Goal: Information Seeking & Learning: Learn about a topic

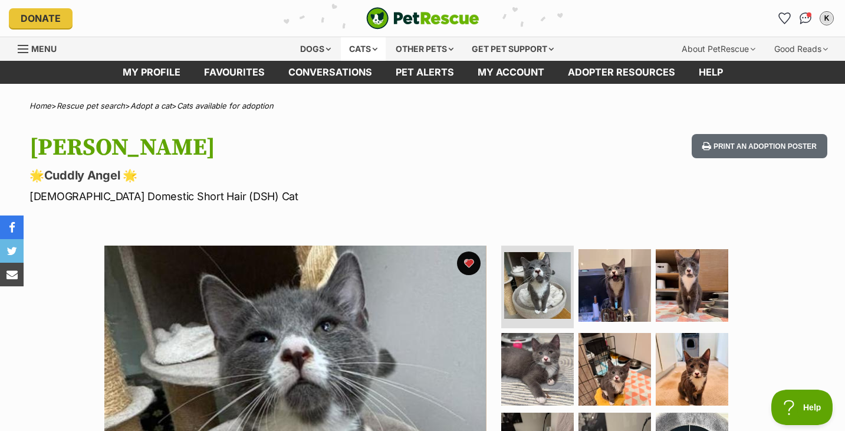
click at [370, 52] on div "Cats" at bounding box center [363, 49] width 45 height 24
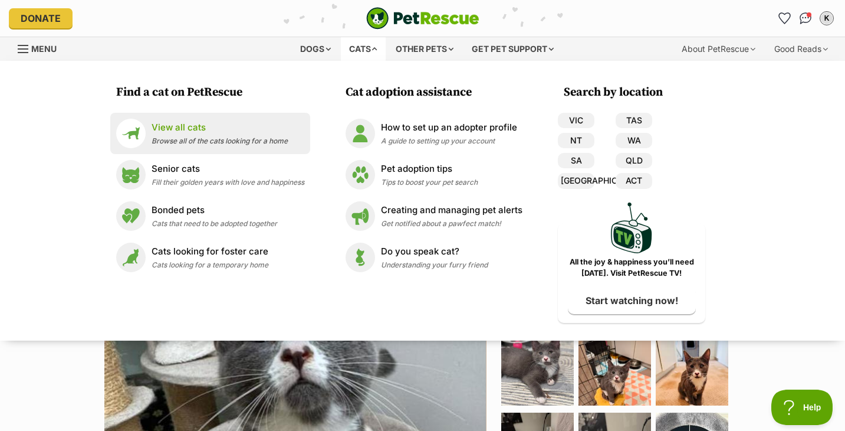
click at [241, 146] on div "View all cats Browse all of the cats looking for a home" at bounding box center [220, 133] width 136 height 25
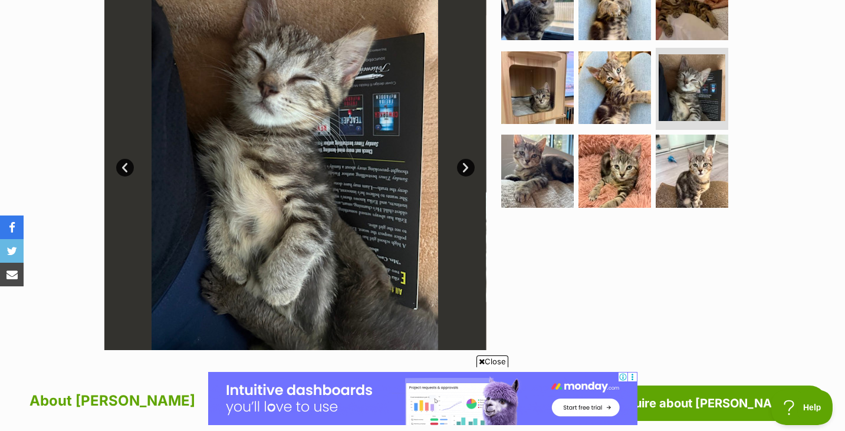
scroll to position [281, 0]
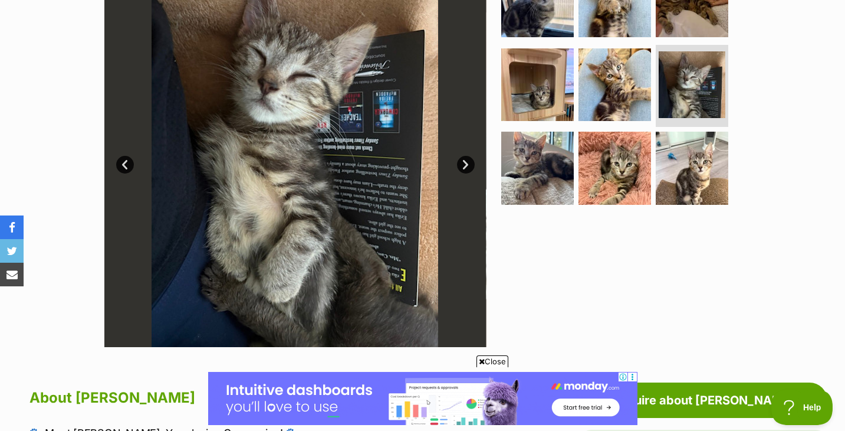
click at [605, 65] on img at bounding box center [615, 84] width 73 height 73
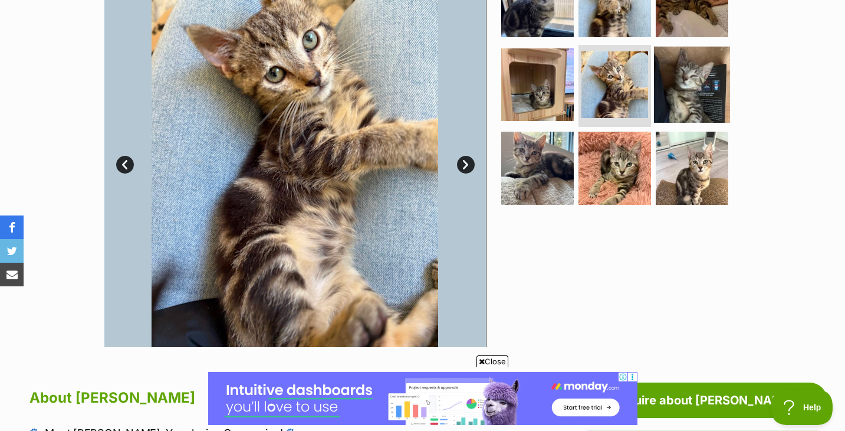
click at [676, 83] on img at bounding box center [692, 84] width 76 height 76
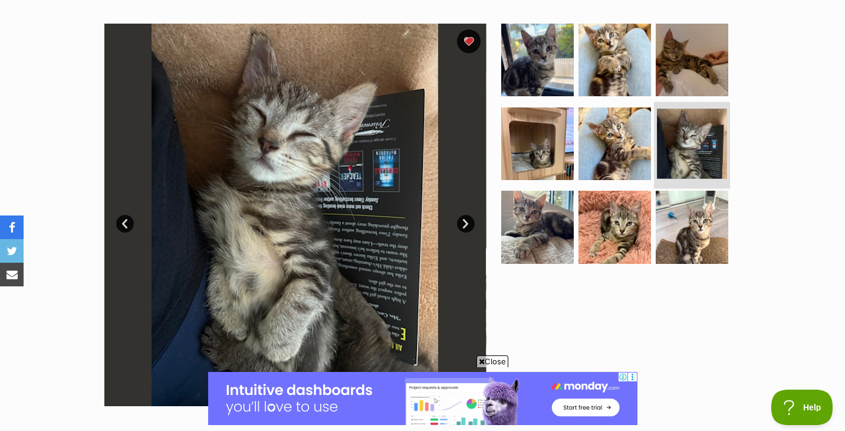
scroll to position [189, 0]
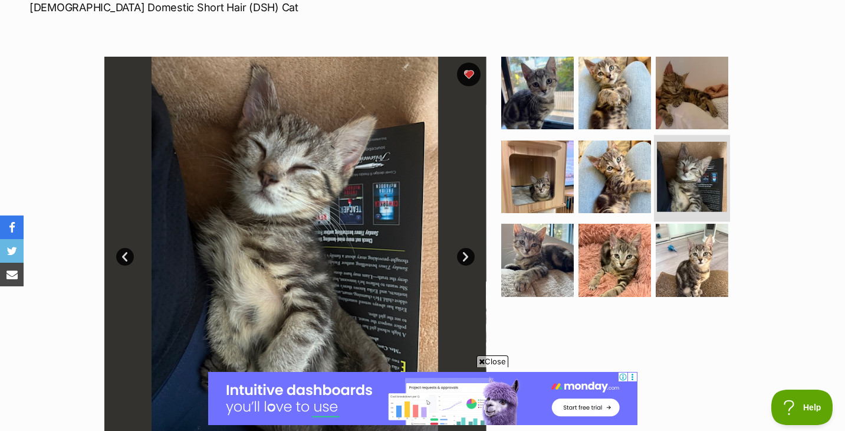
click at [675, 83] on img at bounding box center [692, 93] width 73 height 73
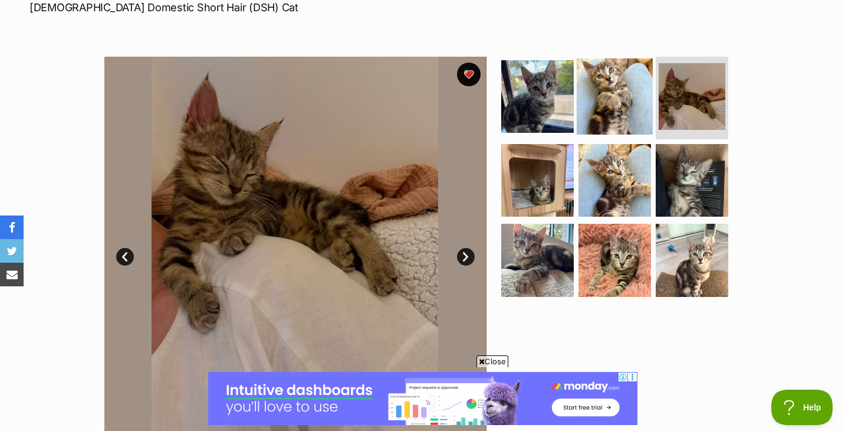
click at [619, 80] on img at bounding box center [615, 96] width 76 height 76
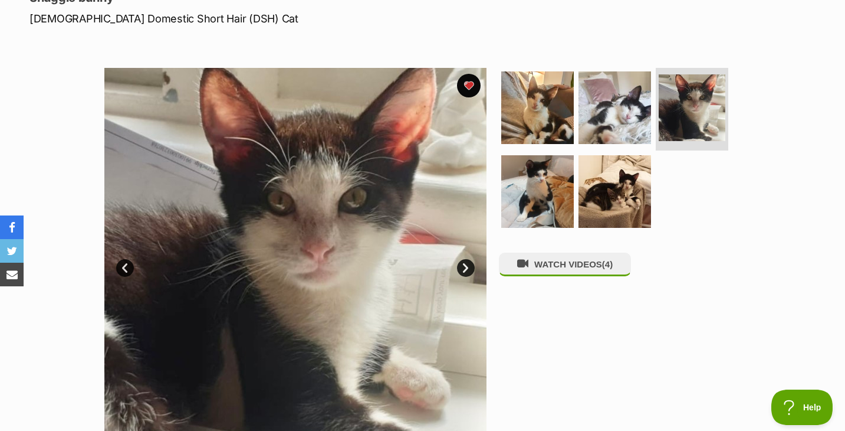
scroll to position [184, 0]
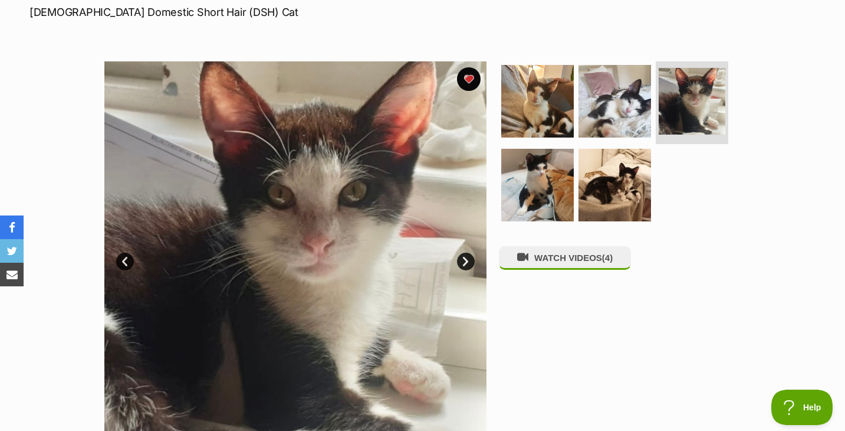
click at [389, 233] on img at bounding box center [295, 252] width 382 height 382
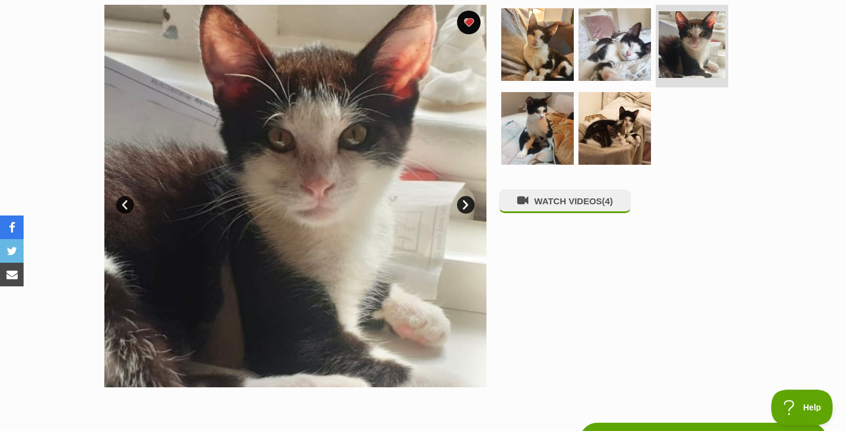
scroll to position [244, 0]
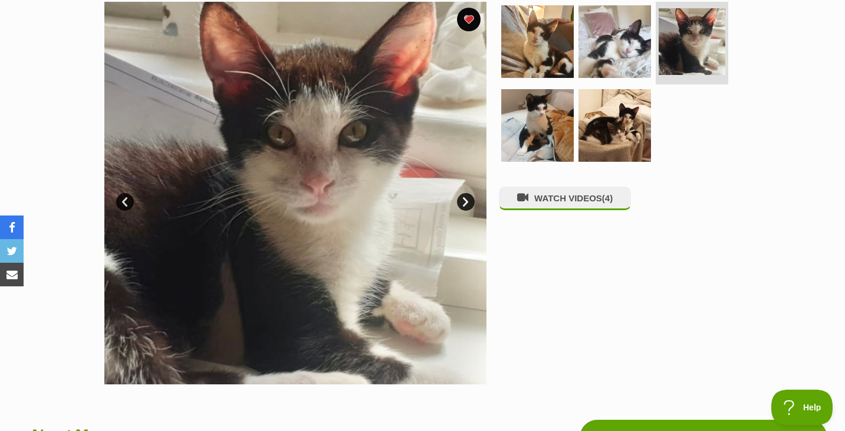
click at [467, 203] on link "Next" at bounding box center [466, 202] width 18 height 18
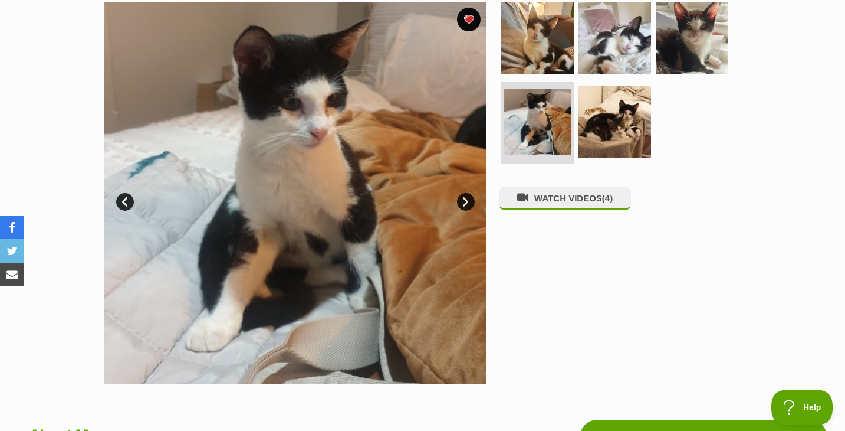
click at [464, 202] on link "Next" at bounding box center [466, 202] width 18 height 18
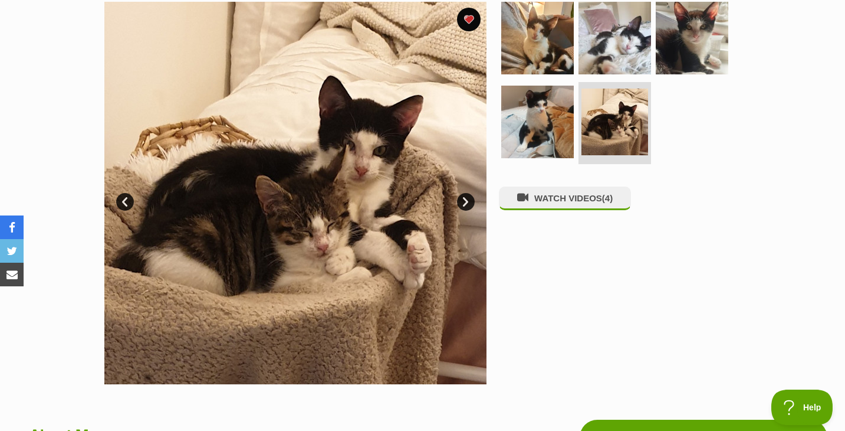
click at [464, 202] on link "Next" at bounding box center [466, 202] width 18 height 18
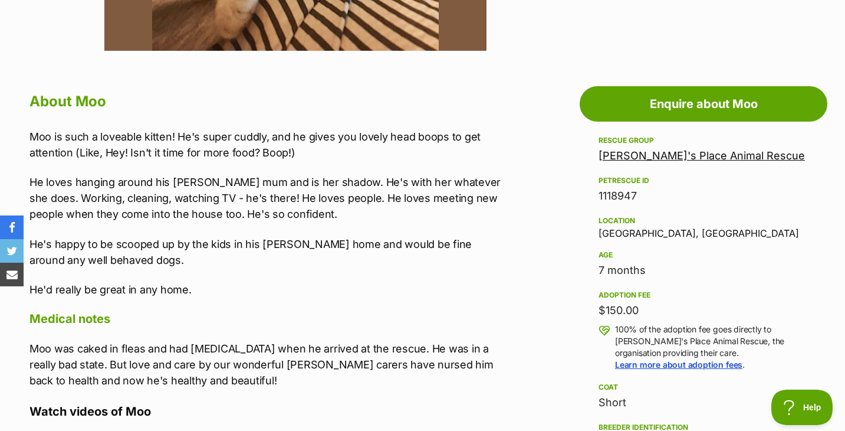
scroll to position [605, 0]
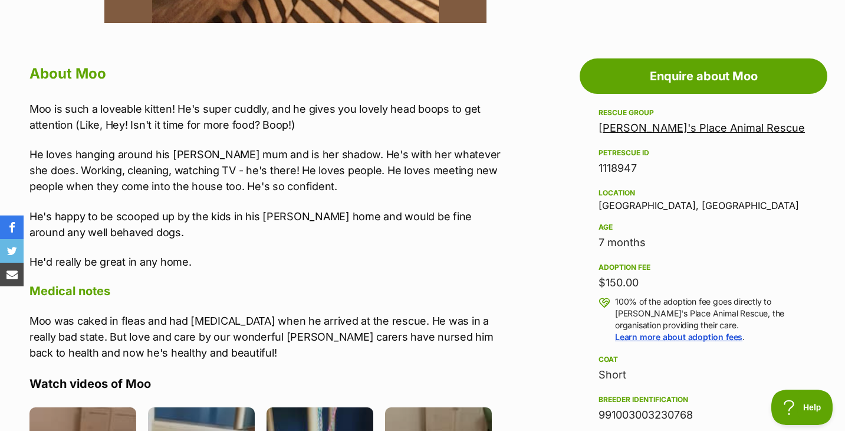
click at [416, 170] on p "He loves hanging around his foster mum and is her shadow. He's with her whateve…" at bounding box center [266, 170] width 474 height 48
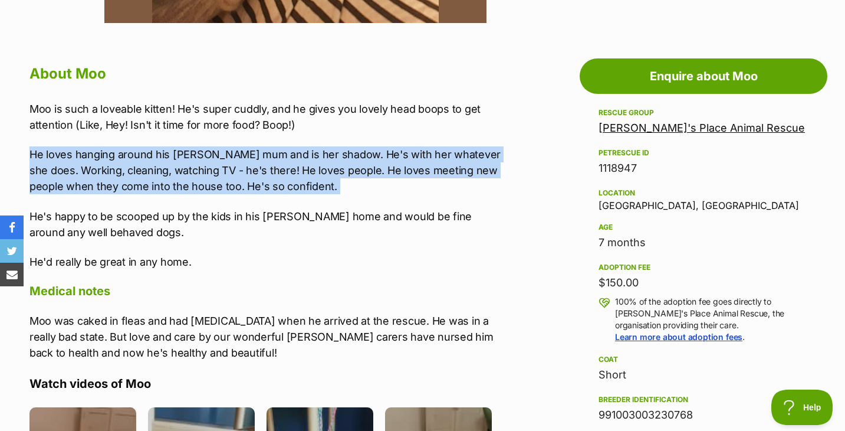
click at [416, 170] on p "He loves hanging around his foster mum and is her shadow. He's with her whateve…" at bounding box center [266, 170] width 474 height 48
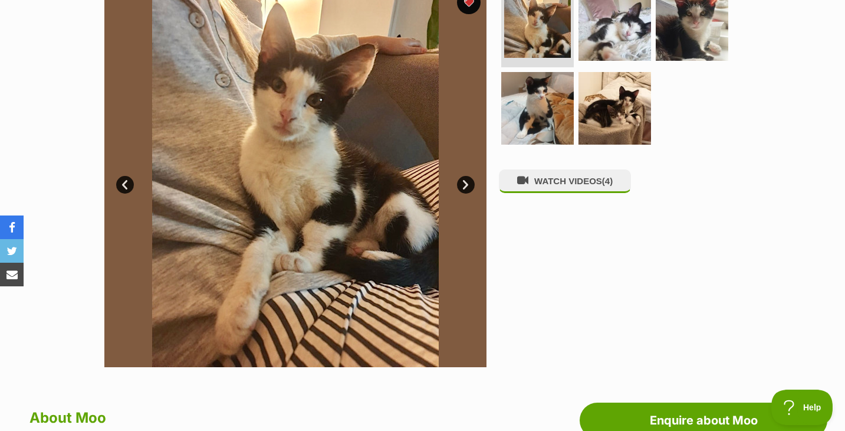
scroll to position [245, 0]
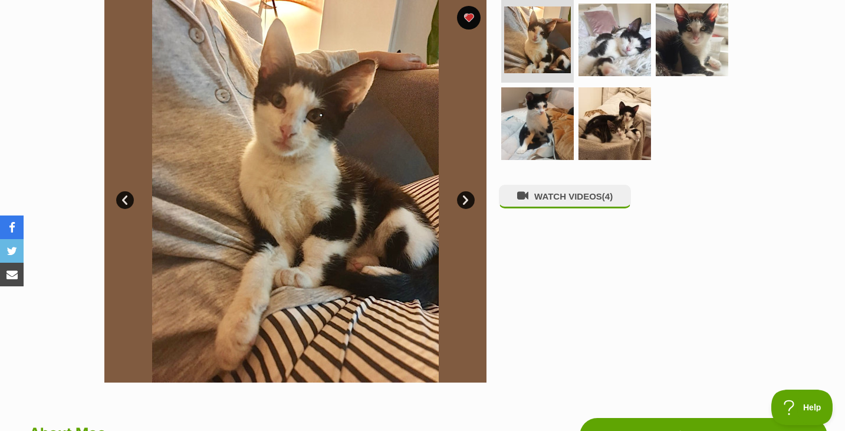
click at [464, 199] on link "Next" at bounding box center [466, 200] width 18 height 18
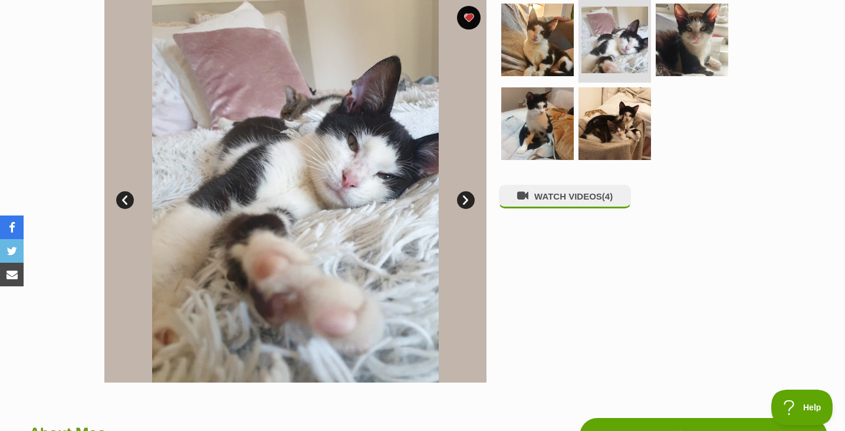
click at [464, 199] on link "Next" at bounding box center [466, 200] width 18 height 18
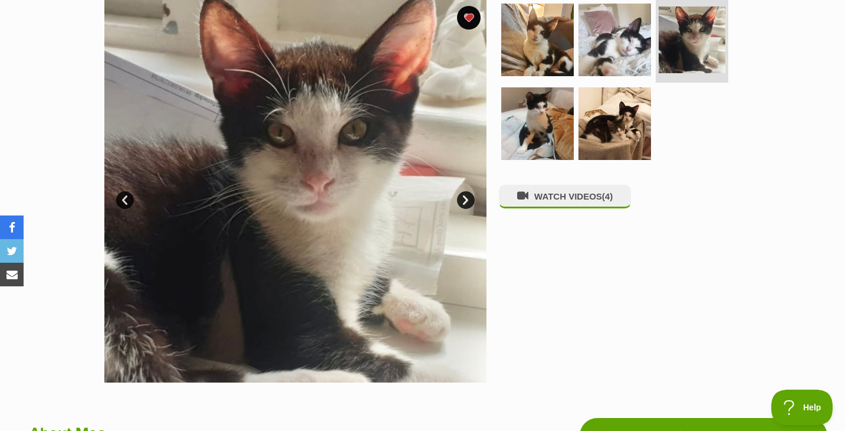
click at [464, 199] on link "Next" at bounding box center [466, 200] width 18 height 18
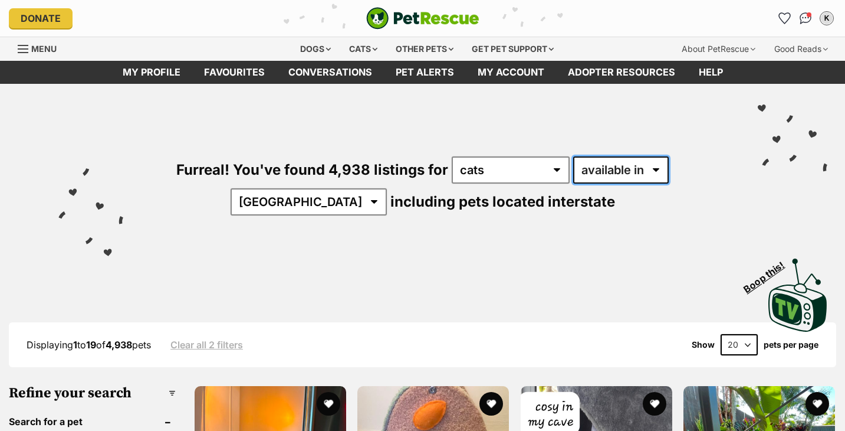
click at [605, 167] on select "available in located in" at bounding box center [621, 169] width 96 height 27
select select "disabled"
click at [573, 156] on select "available in located in" at bounding box center [621, 169] width 96 height 27
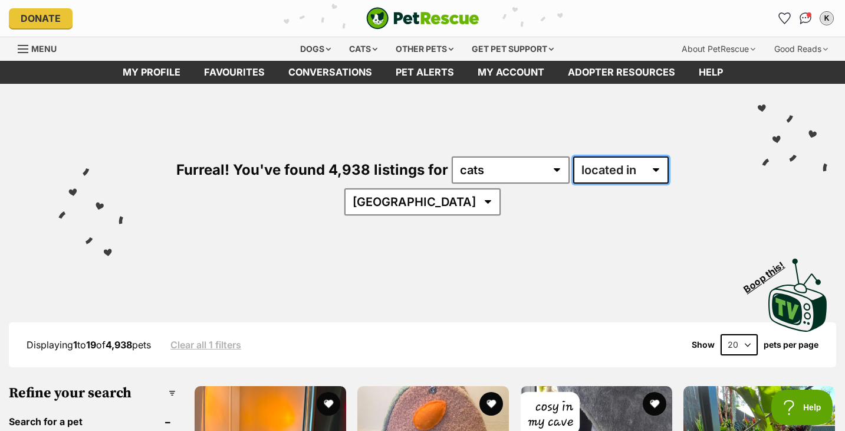
click at [613, 175] on select "available in located in" at bounding box center [621, 169] width 96 height 27
click at [573, 156] on select "available in located in" at bounding box center [621, 169] width 96 height 27
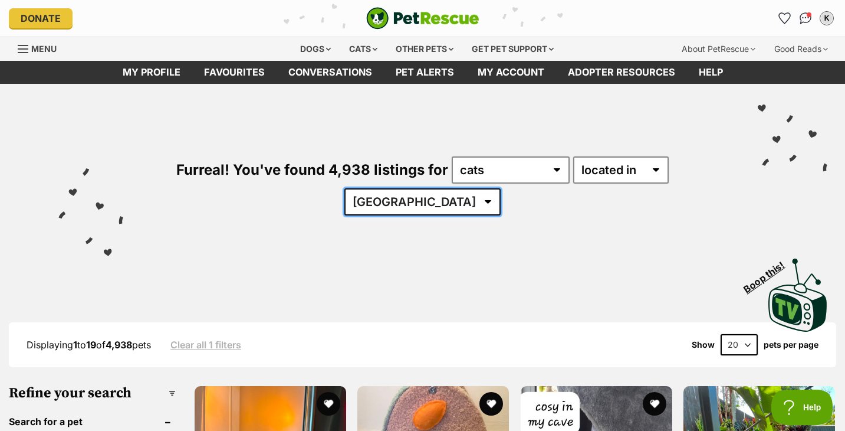
click at [501, 188] on select "Australia ACT NSW NT QLD SA TAS VIC WA" at bounding box center [422, 201] width 156 height 27
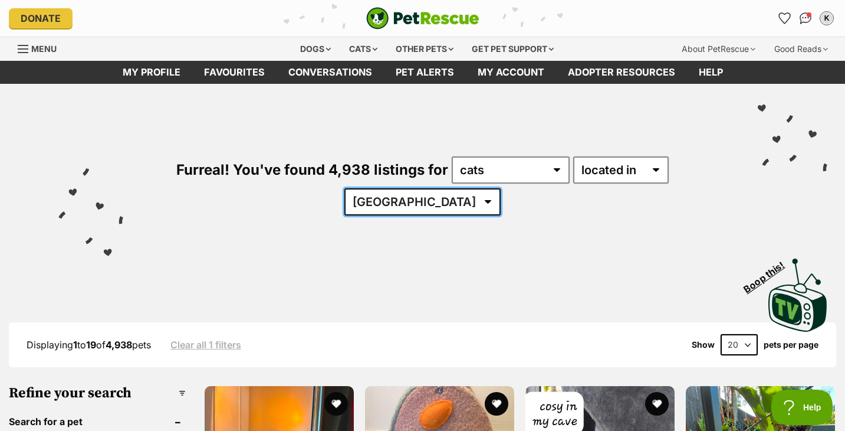
select select "[GEOGRAPHIC_DATA]"
click at [501, 188] on select "Australia ACT NSW NT QLD SA TAS VIC WA" at bounding box center [422, 201] width 156 height 27
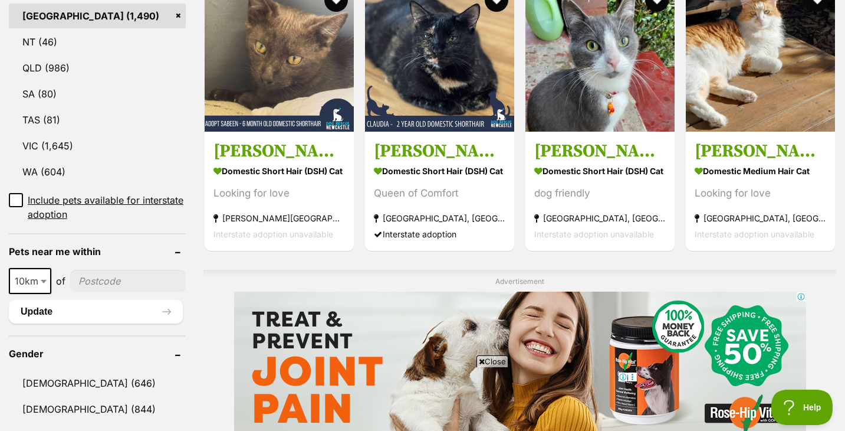
scroll to position [685, 0]
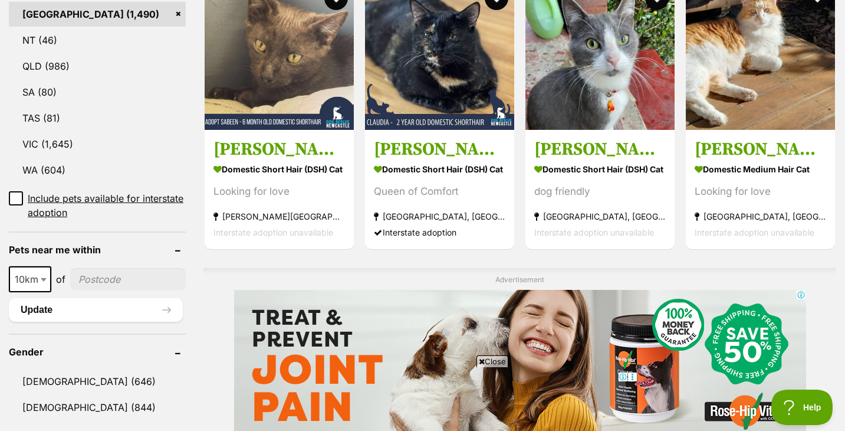
click at [109, 268] on input"] "postcode" at bounding box center [128, 279] width 116 height 22
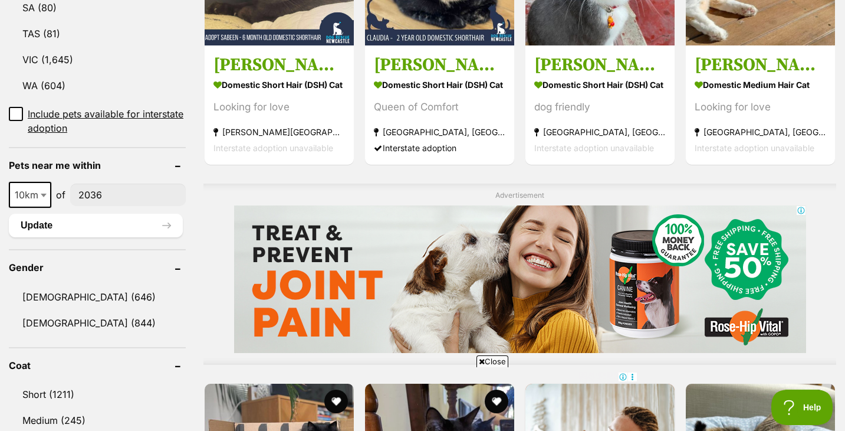
scroll to position [770, 0]
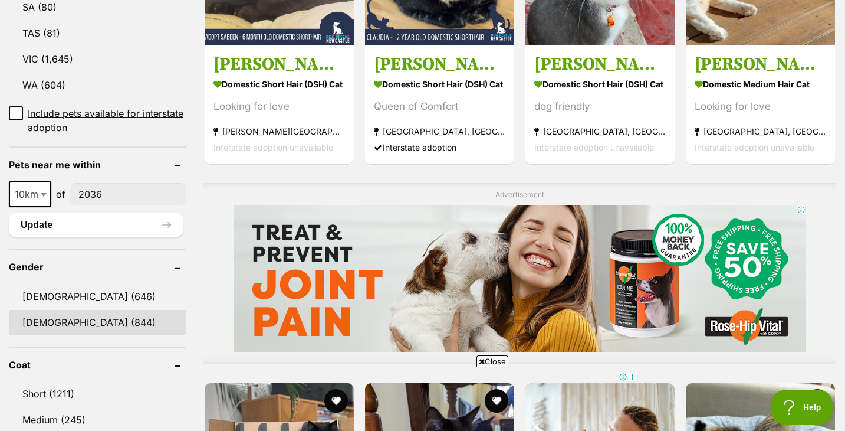
type input"] "2036"
click at [90, 310] on link "Female (844)" at bounding box center [97, 322] width 177 height 25
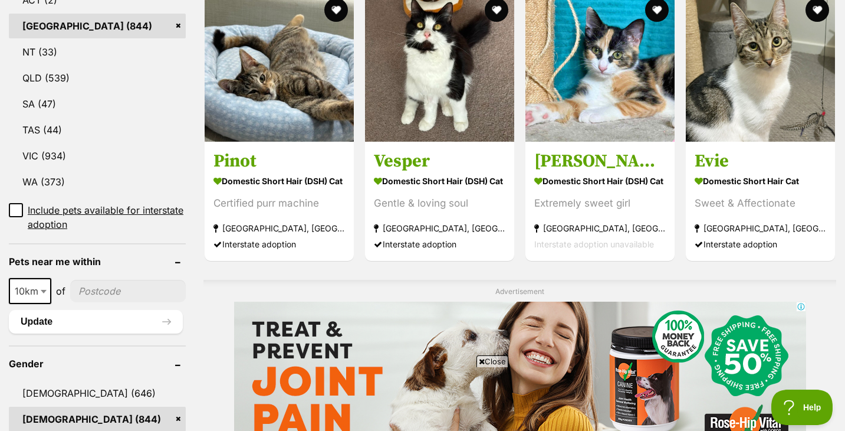
scroll to position [675, 0]
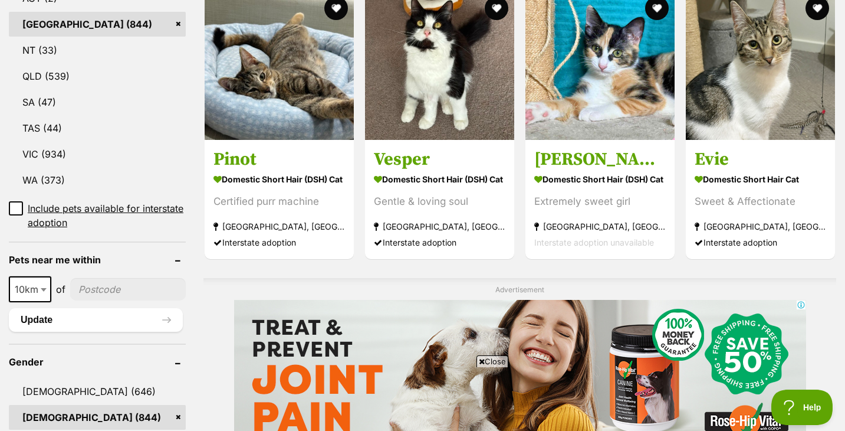
click at [90, 293] on input"] "postcode" at bounding box center [128, 289] width 116 height 22
type input"] "2036"
click at [112, 320] on button "Update" at bounding box center [96, 320] width 174 height 24
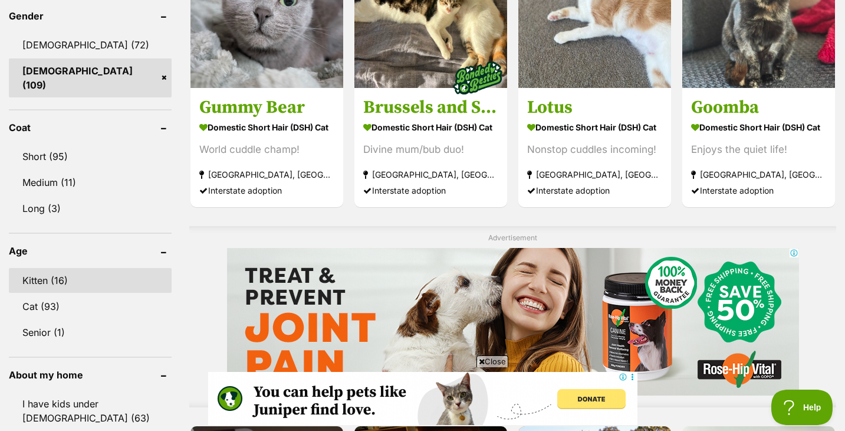
click at [111, 272] on link "Kitten (16)" at bounding box center [90, 280] width 163 height 25
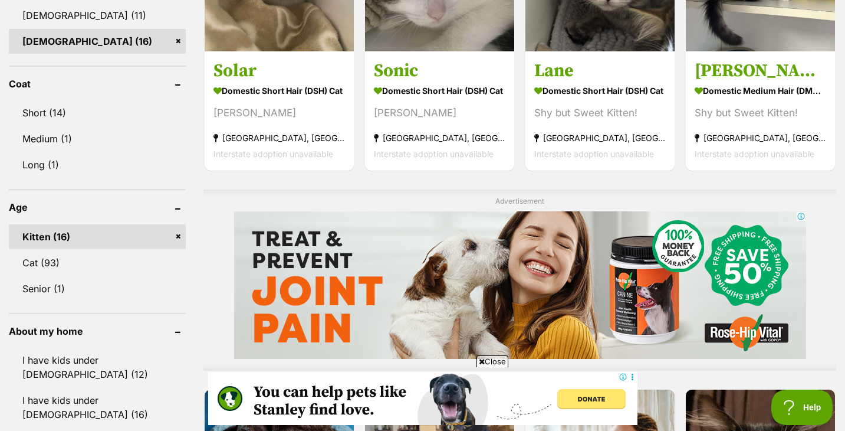
scroll to position [631, 0]
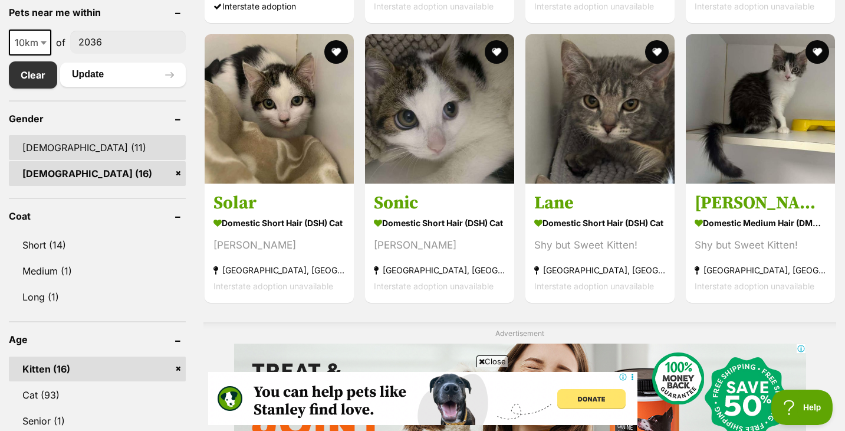
click at [121, 143] on link "Male (11)" at bounding box center [97, 147] width 177 height 25
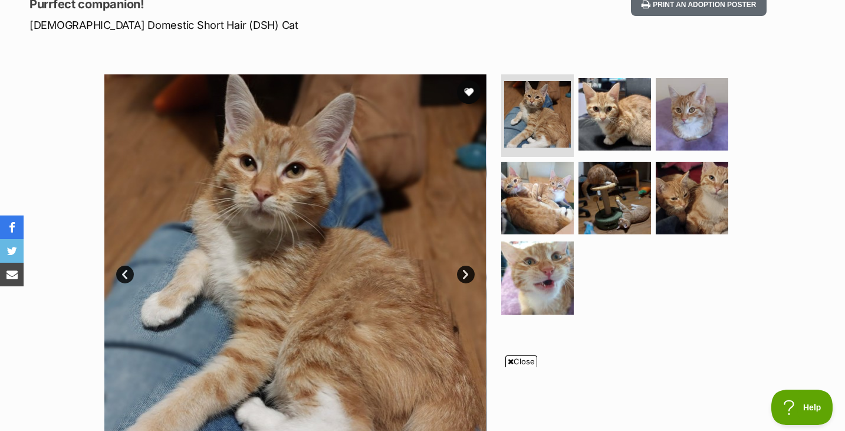
scroll to position [208, 0]
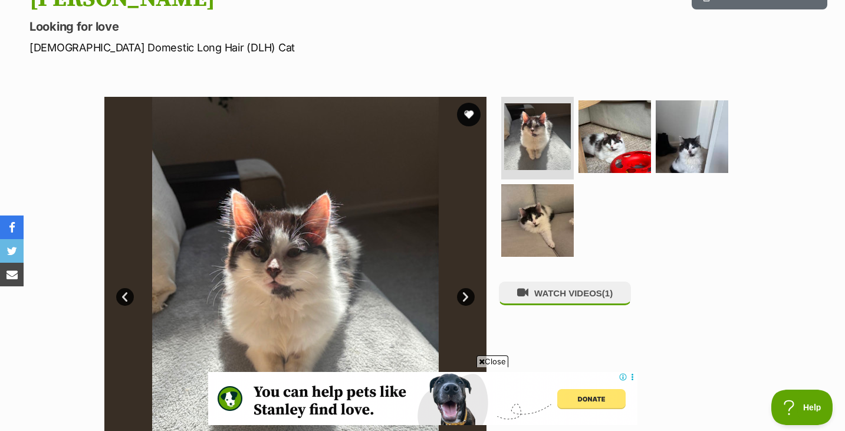
scroll to position [168, 0]
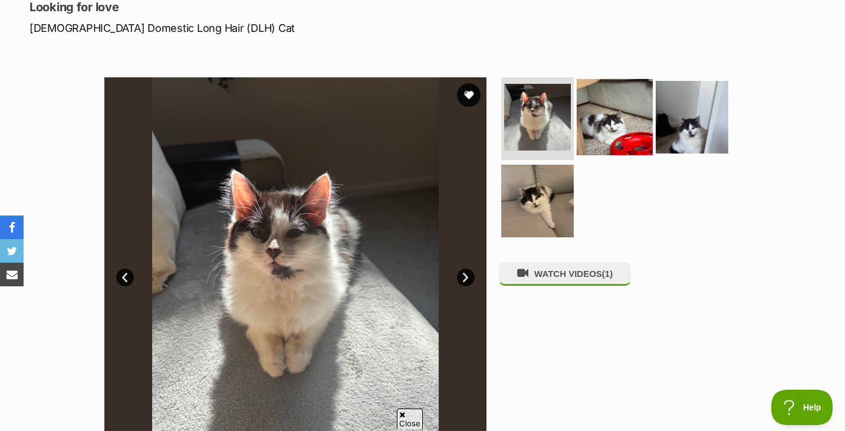
click at [599, 120] on img at bounding box center [615, 117] width 76 height 76
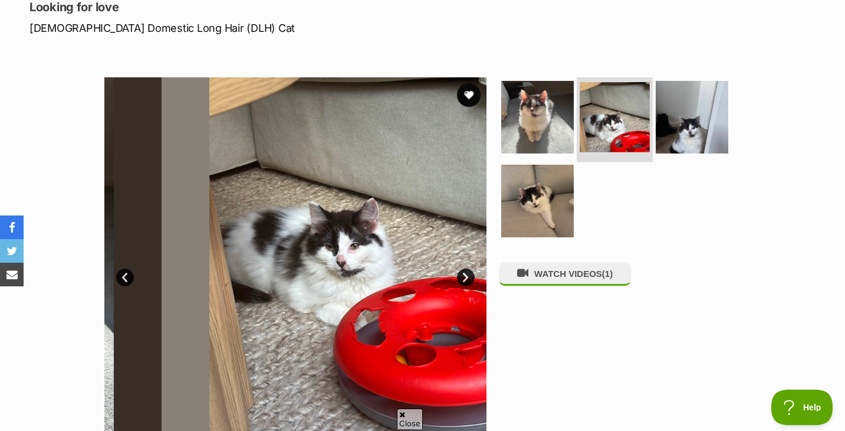
scroll to position [0, 0]
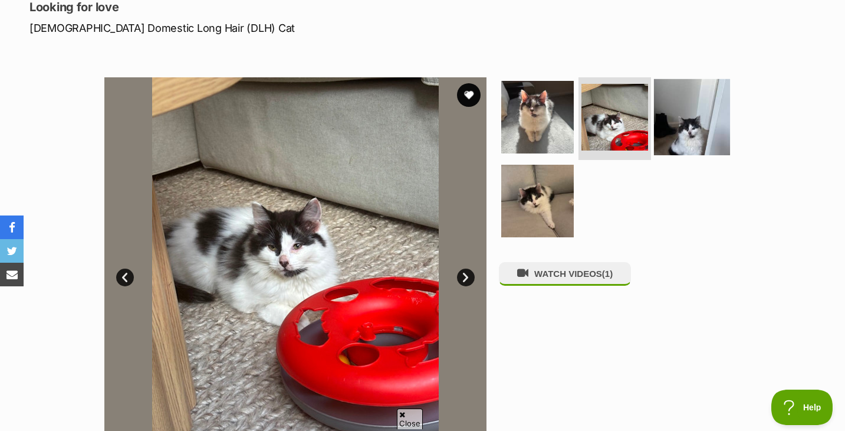
click at [696, 120] on img at bounding box center [692, 117] width 76 height 76
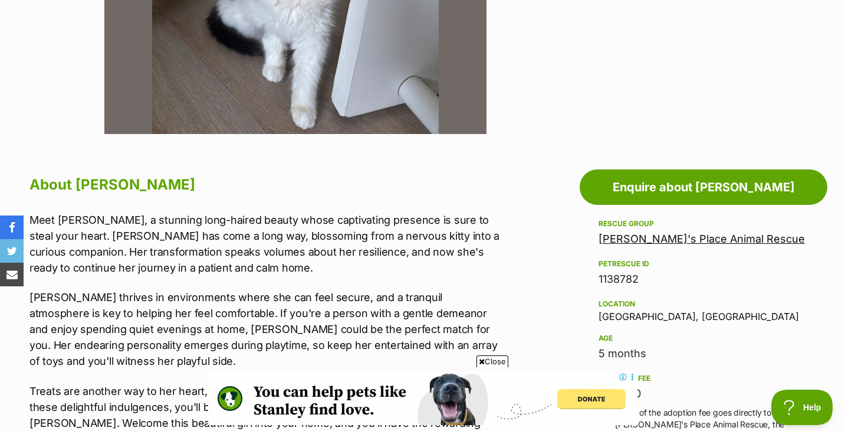
scroll to position [544, 0]
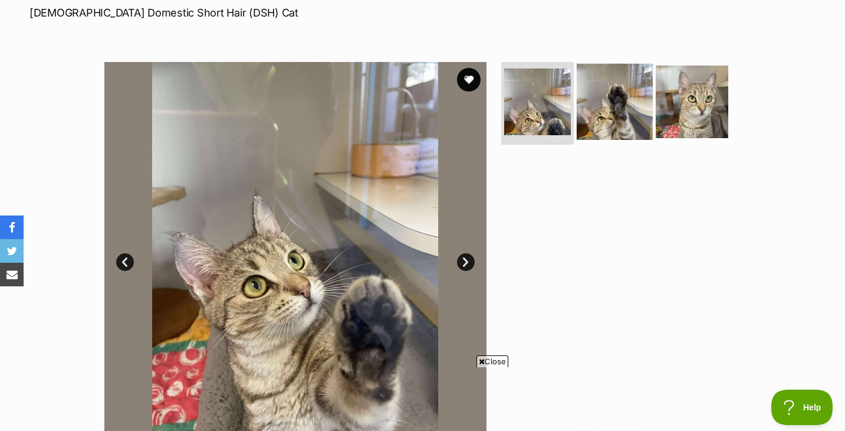
click at [609, 126] on img at bounding box center [615, 102] width 76 height 76
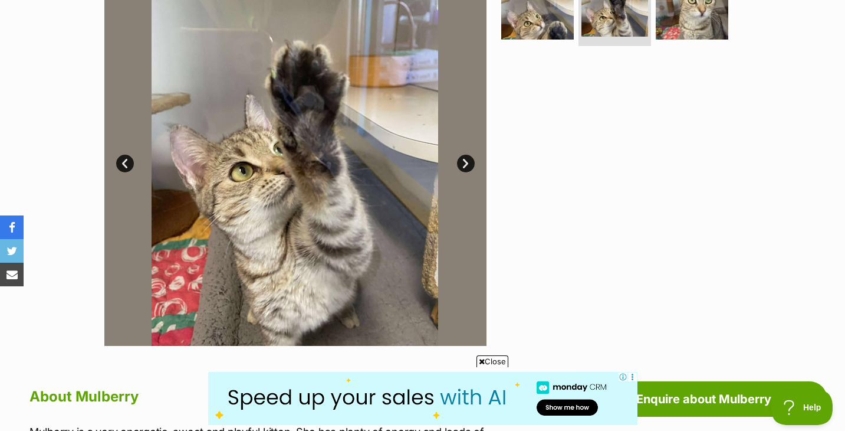
scroll to position [262, 0]
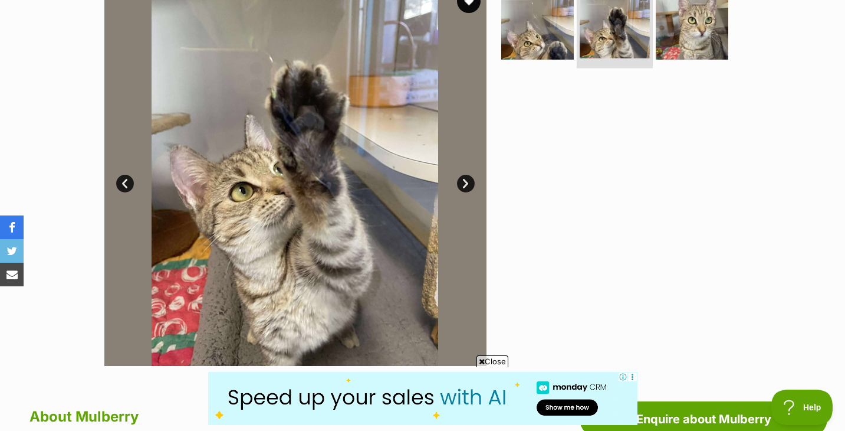
click at [619, 46] on img at bounding box center [615, 23] width 70 height 70
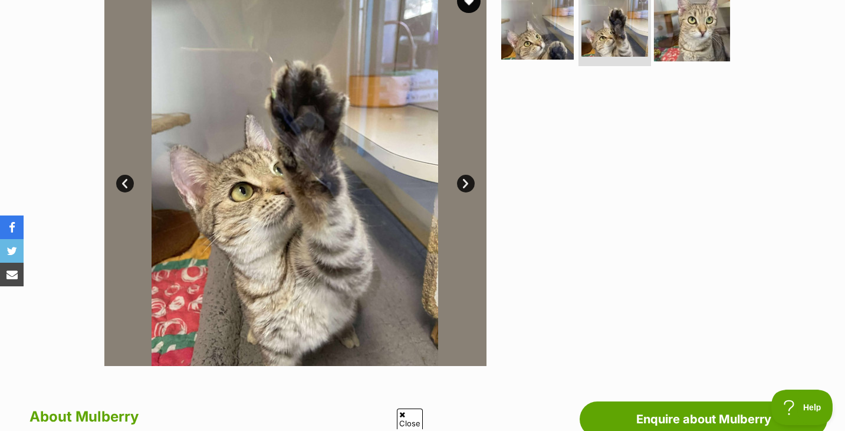
click at [676, 42] on img at bounding box center [692, 23] width 76 height 76
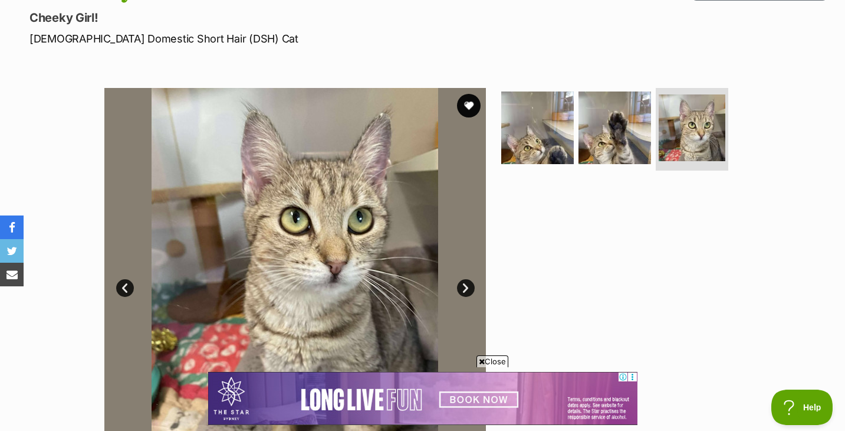
scroll to position [0, 0]
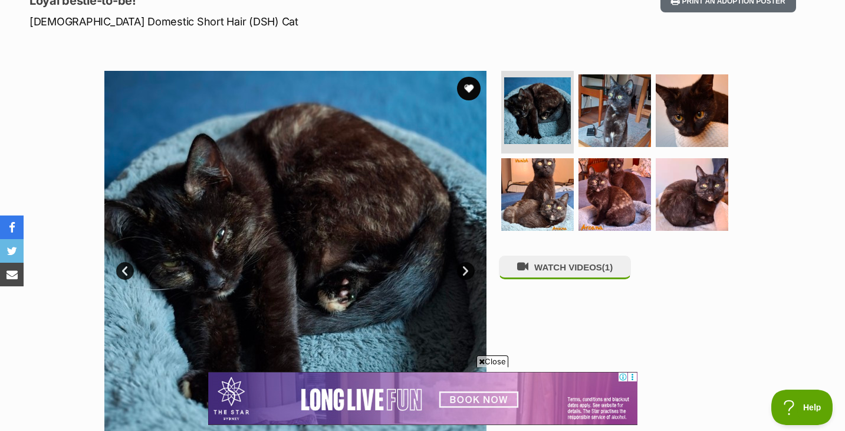
scroll to position [195, 0]
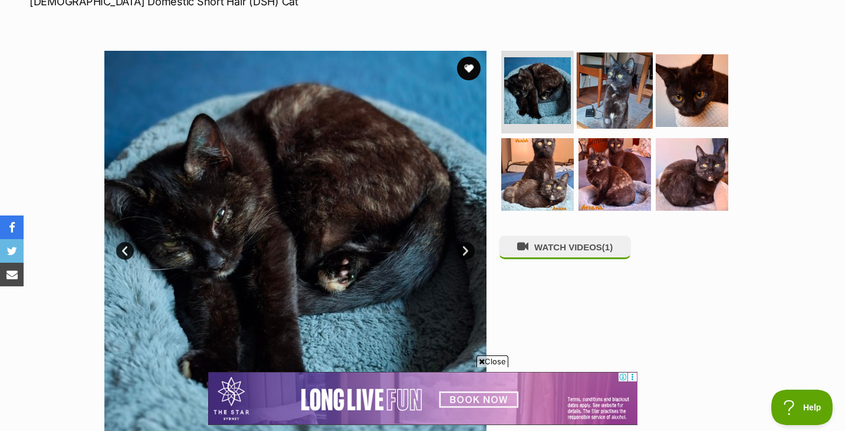
click at [602, 97] on img at bounding box center [615, 90] width 76 height 76
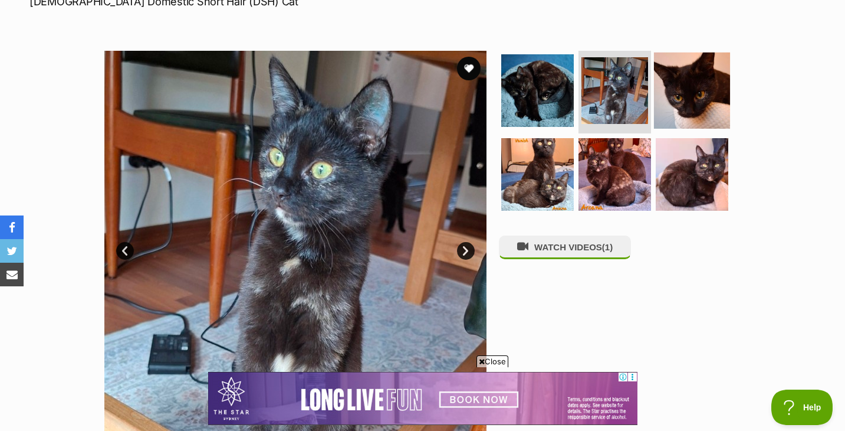
click at [661, 99] on img at bounding box center [692, 90] width 76 height 76
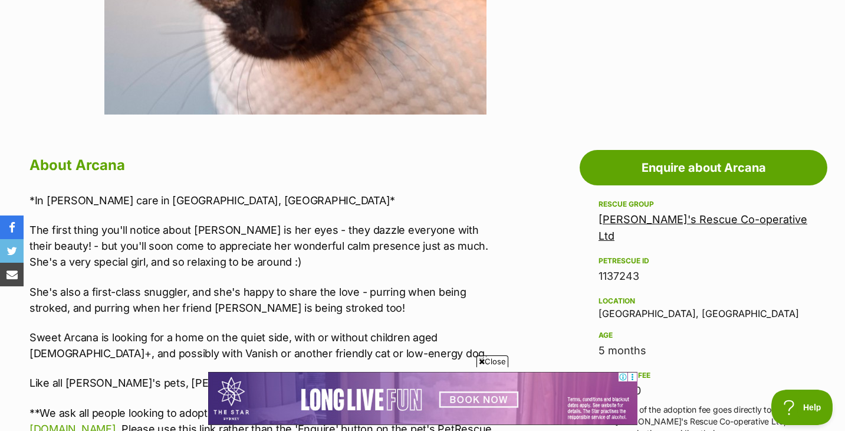
scroll to position [517, 0]
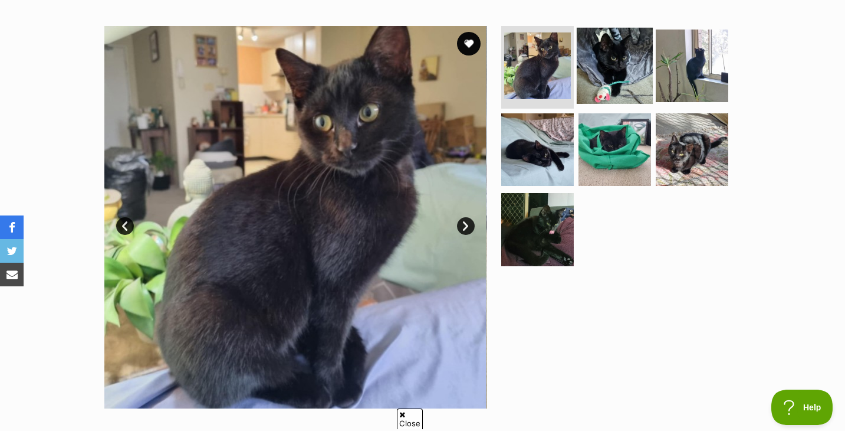
click at [622, 68] on img at bounding box center [615, 66] width 76 height 76
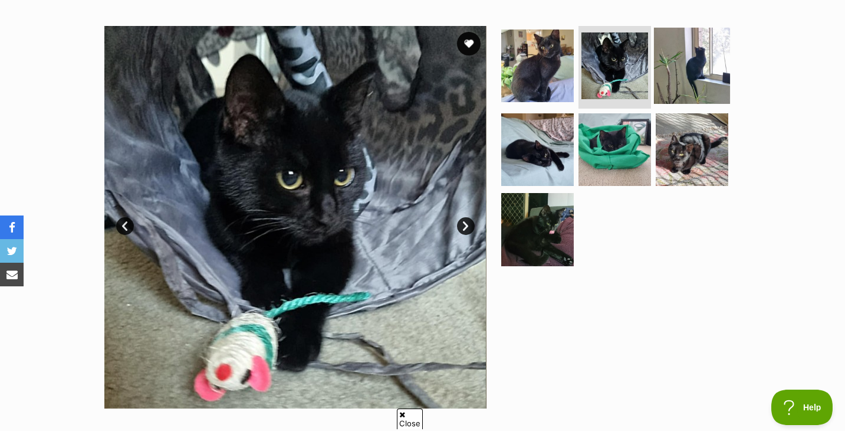
click at [671, 76] on img at bounding box center [692, 66] width 76 height 76
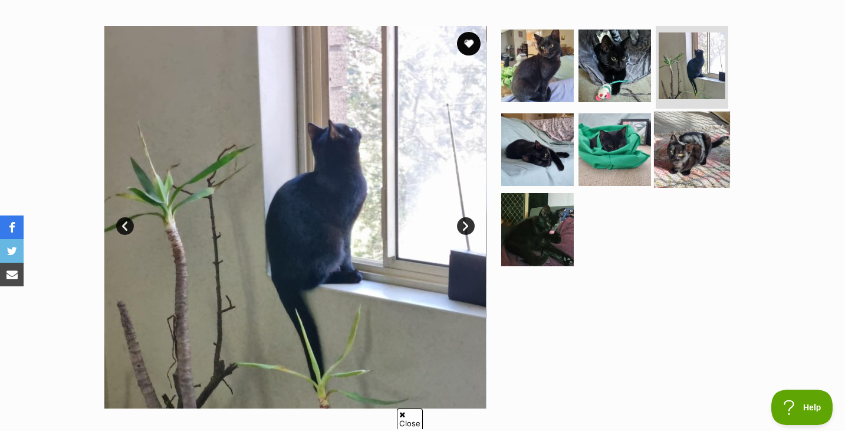
click at [691, 156] on img at bounding box center [692, 149] width 76 height 76
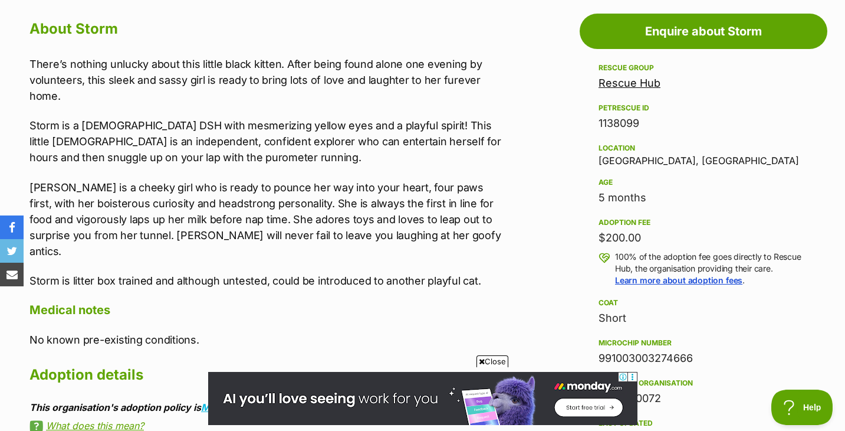
scroll to position [578, 0]
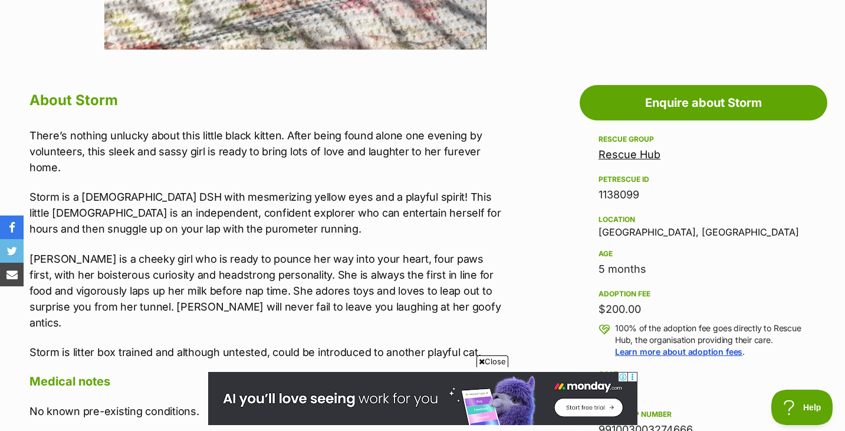
click at [656, 156] on link "Rescue Hub" at bounding box center [630, 154] width 62 height 12
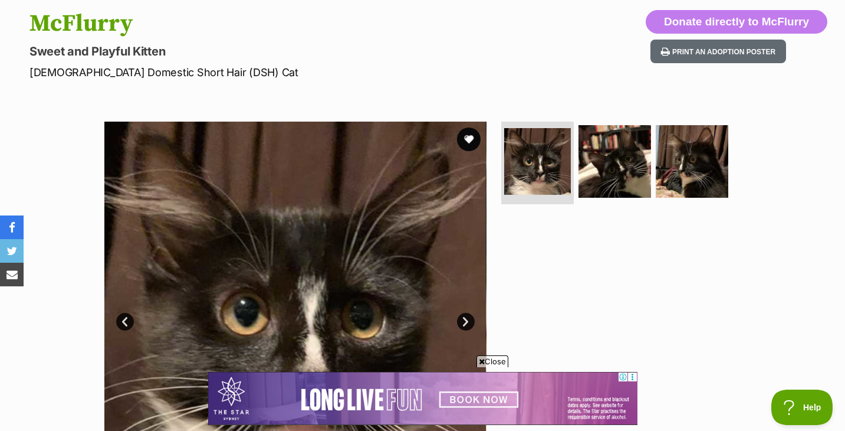
scroll to position [110, 0]
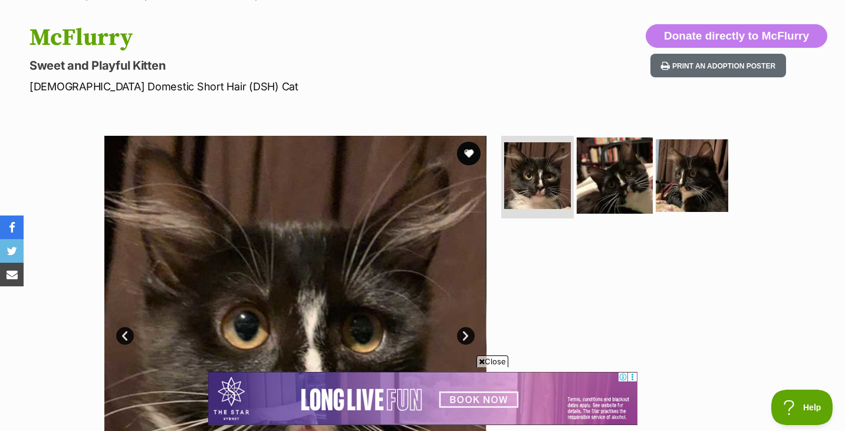
click at [615, 179] on img at bounding box center [615, 175] width 76 height 76
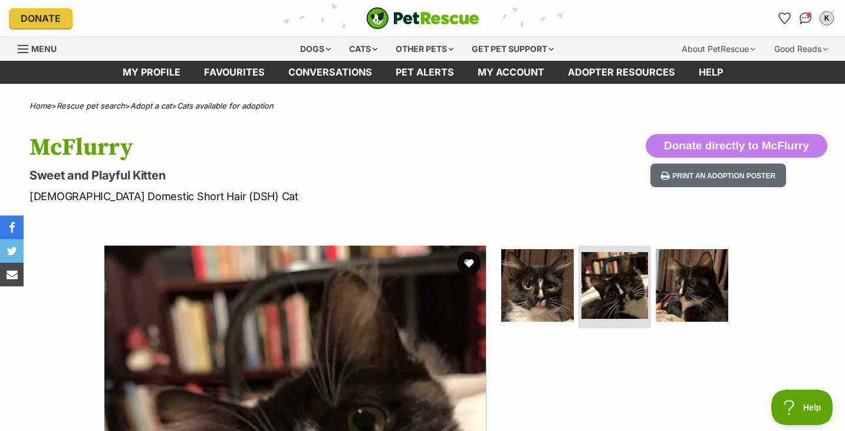
scroll to position [2, 0]
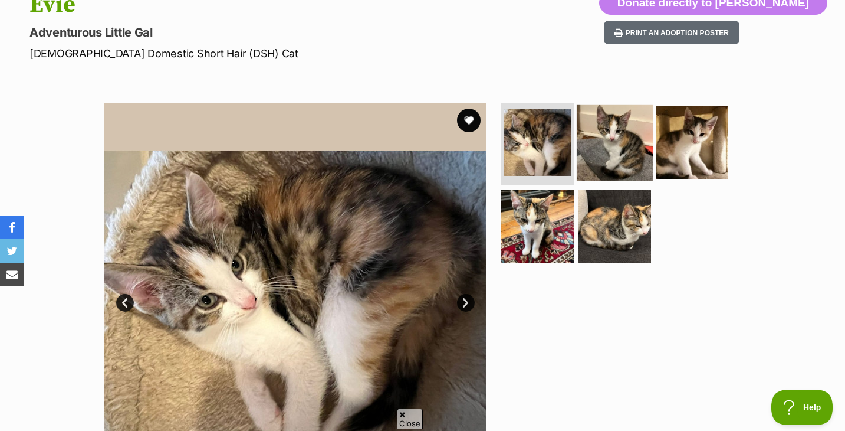
click at [623, 139] on img at bounding box center [615, 142] width 76 height 76
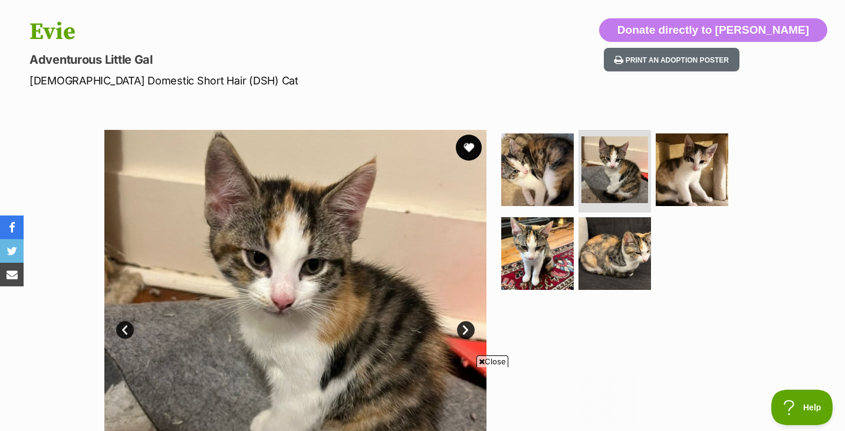
click at [467, 153] on button "favourite" at bounding box center [469, 147] width 26 height 26
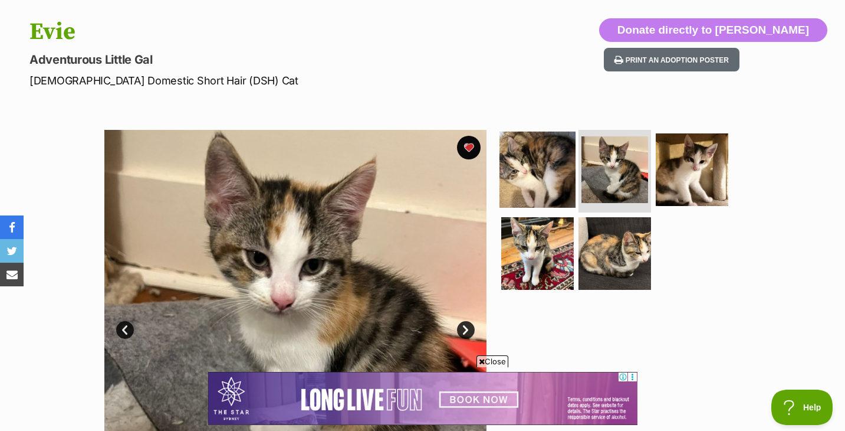
click at [523, 177] on img at bounding box center [538, 170] width 76 height 76
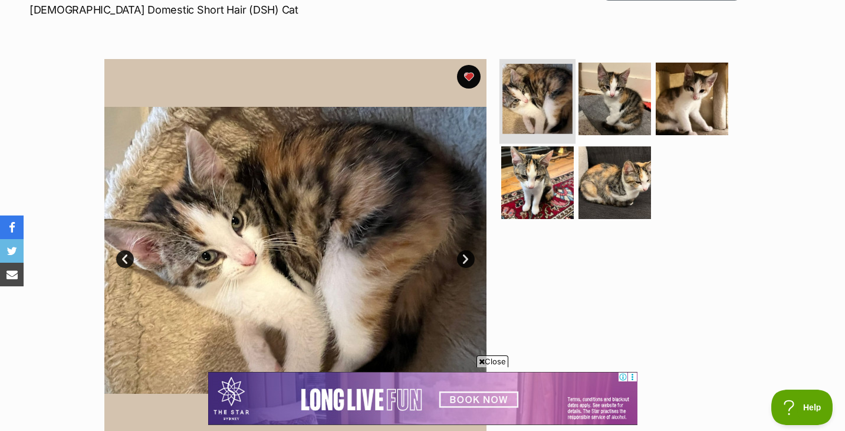
scroll to position [191, 0]
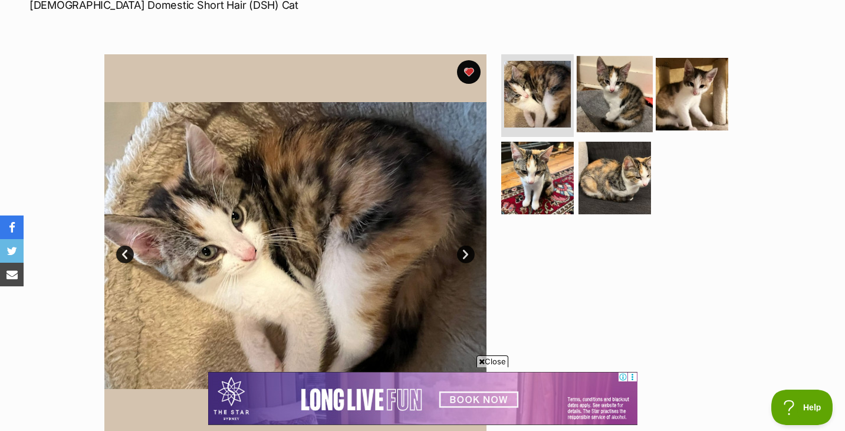
click at [613, 81] on img at bounding box center [615, 94] width 76 height 76
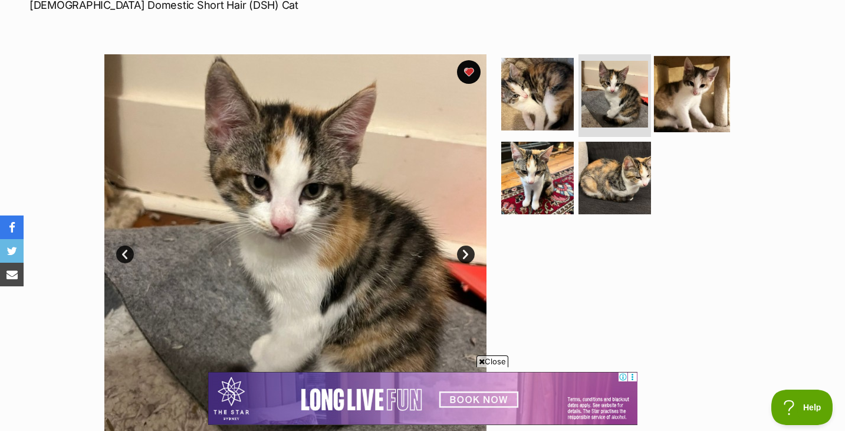
click at [679, 99] on img at bounding box center [692, 94] width 76 height 76
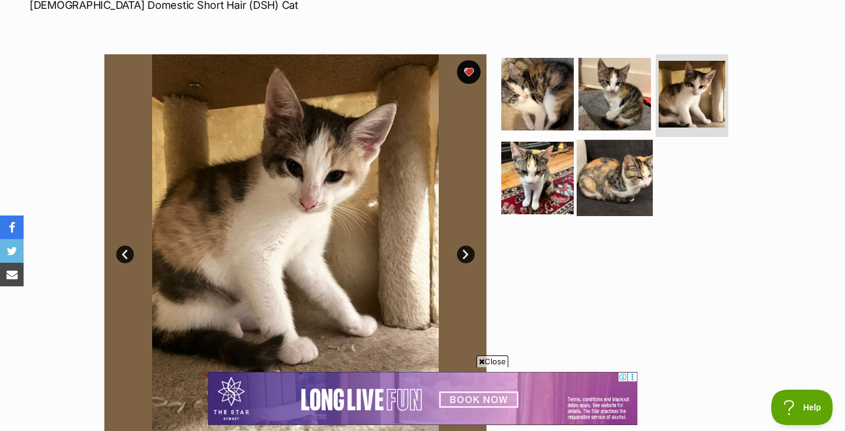
click at [612, 188] on img at bounding box center [615, 177] width 76 height 76
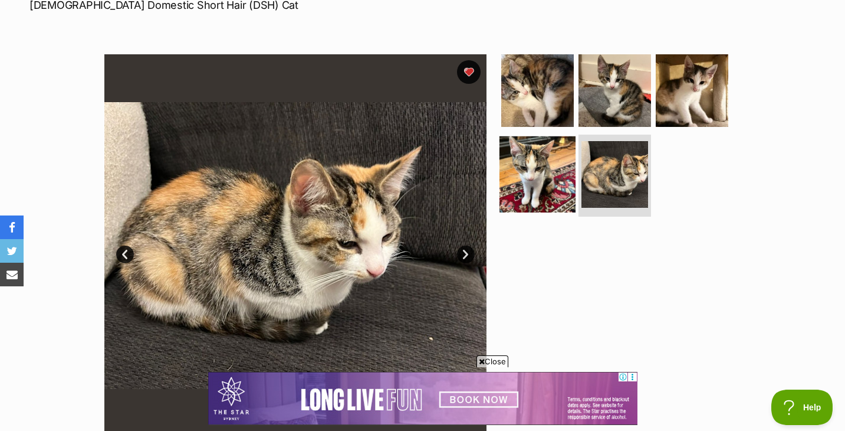
click at [528, 176] on img at bounding box center [538, 174] width 76 height 76
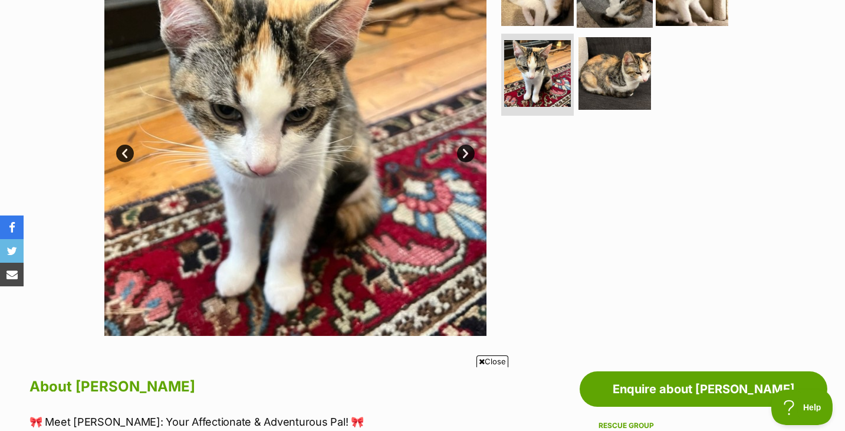
scroll to position [289, 0]
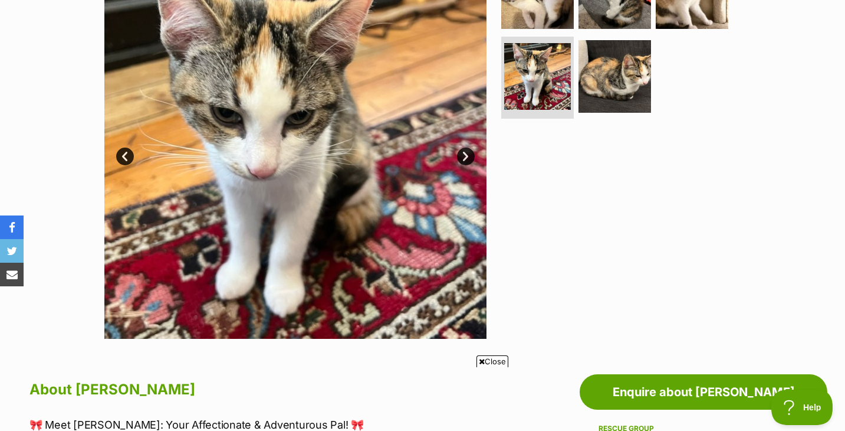
click at [465, 157] on link "Next" at bounding box center [466, 156] width 18 height 18
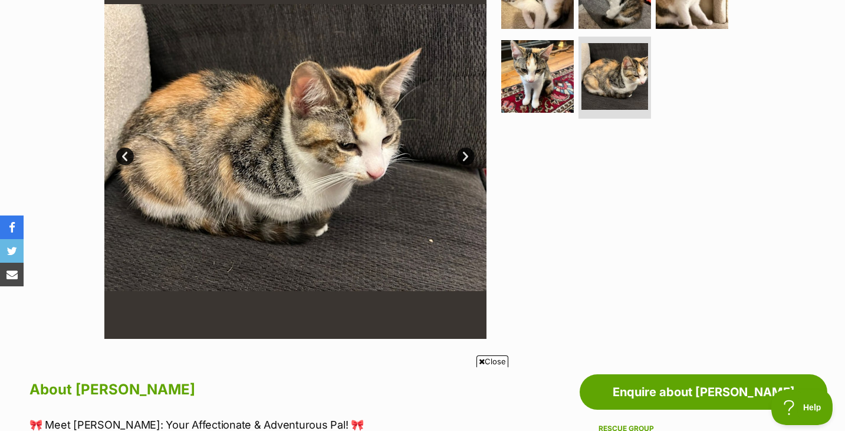
click at [465, 157] on link "Next" at bounding box center [466, 156] width 18 height 18
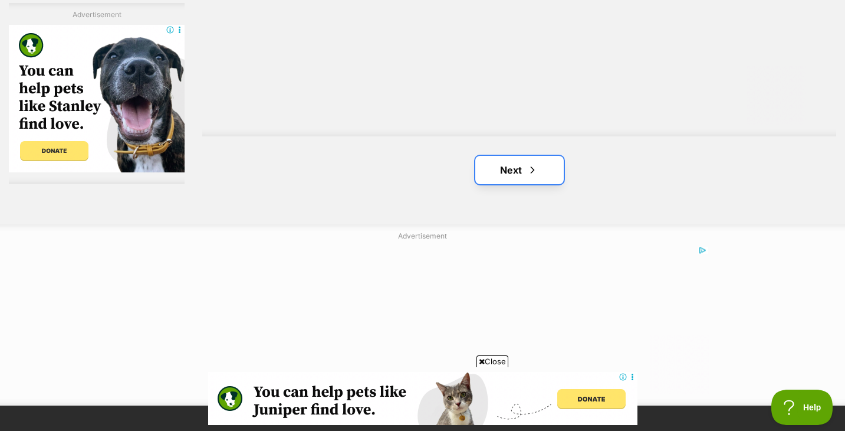
click at [518, 173] on link "Next" at bounding box center [519, 170] width 88 height 28
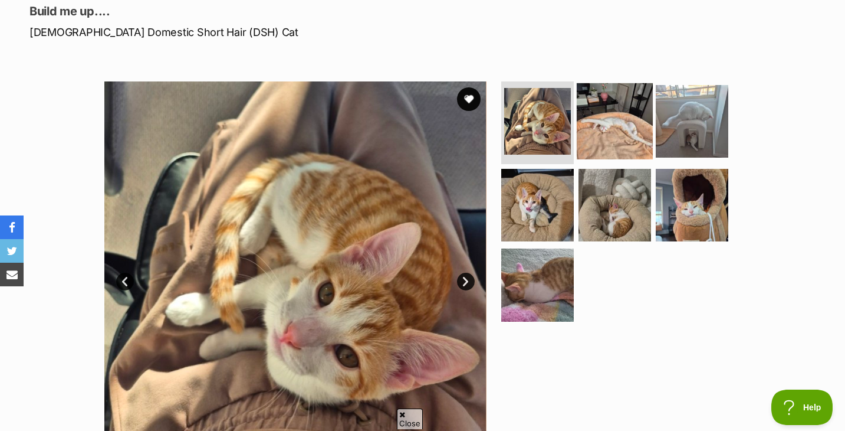
click at [618, 128] on img at bounding box center [615, 121] width 76 height 76
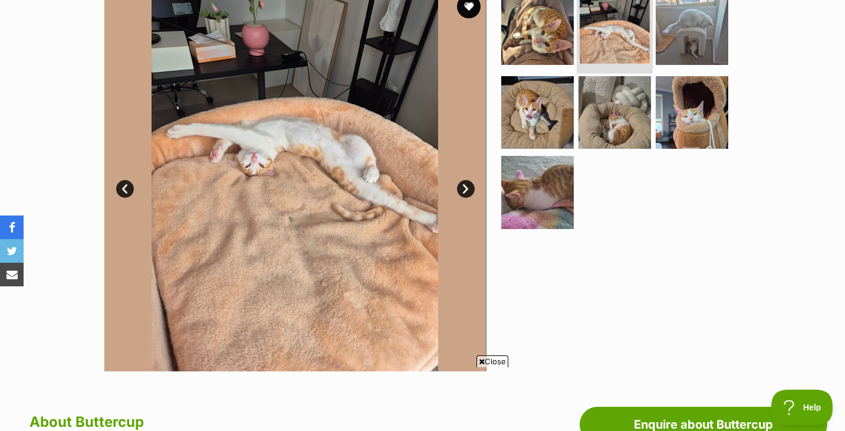
click at [626, 58] on img at bounding box center [615, 29] width 70 height 70
click at [625, 50] on img at bounding box center [615, 29] width 70 height 70
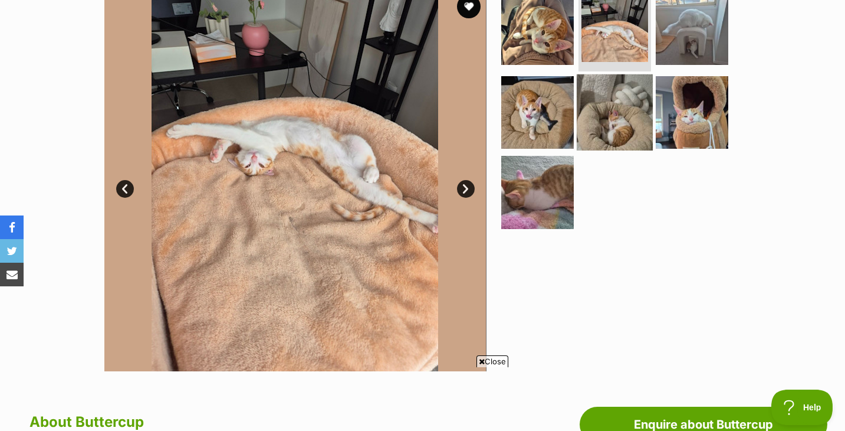
click at [611, 113] on img at bounding box center [615, 112] width 76 height 76
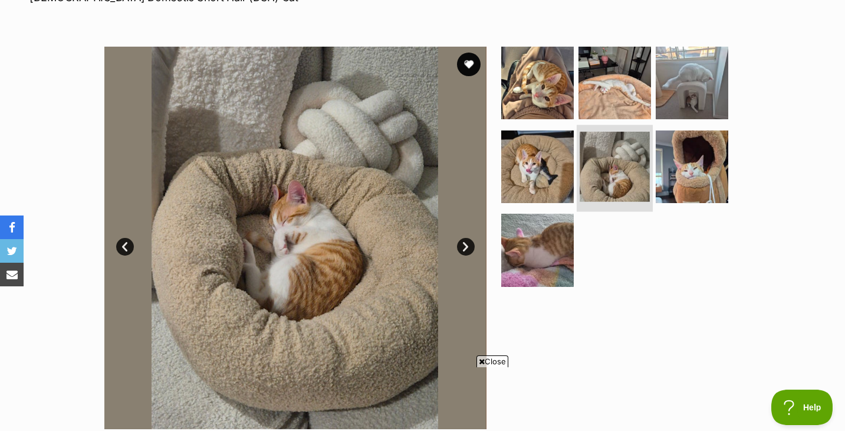
scroll to position [201, 0]
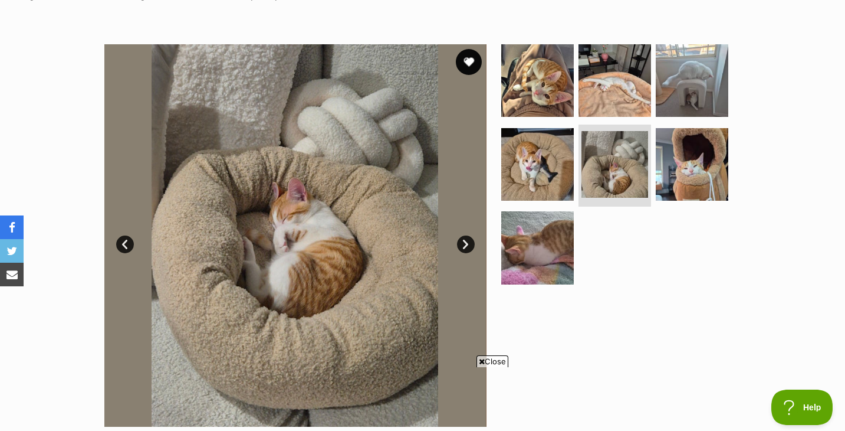
click at [471, 62] on button "favourite" at bounding box center [469, 62] width 26 height 26
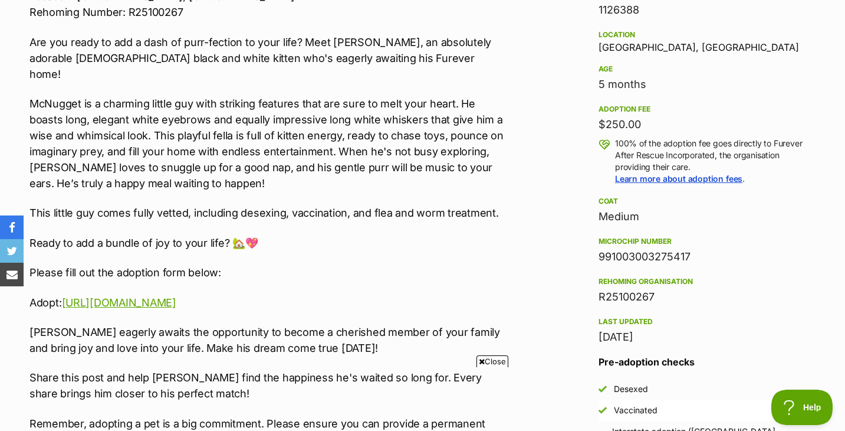
scroll to position [766, 0]
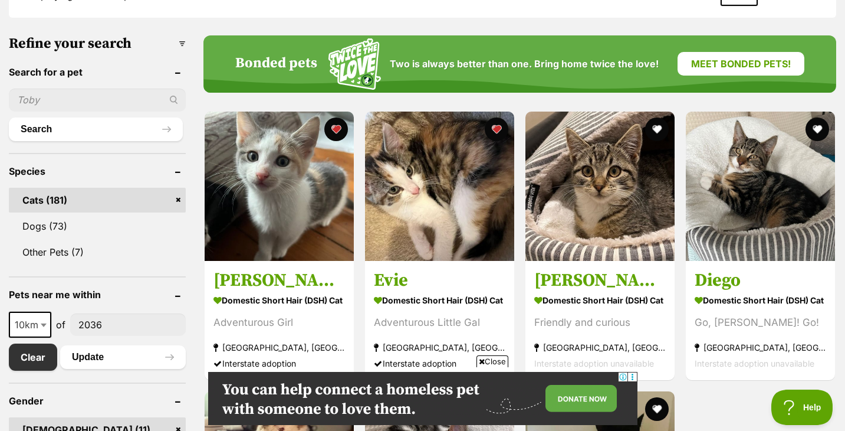
scroll to position [327, 0]
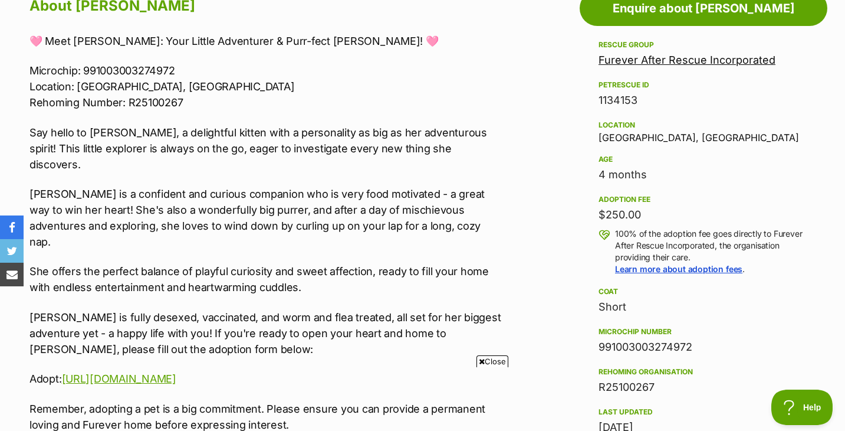
scroll to position [692, 0]
